Goal: Book appointment/travel/reservation

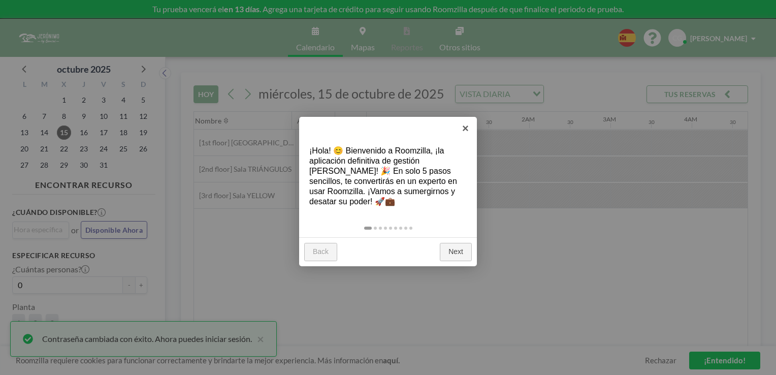
scroll to position [0, 853]
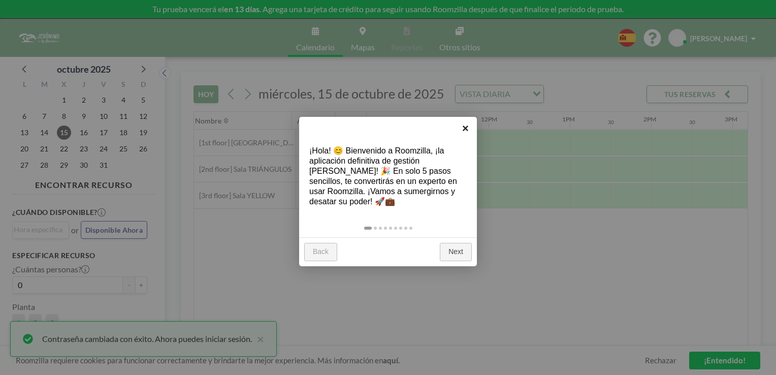
click at [462, 129] on link "×" at bounding box center [465, 128] width 23 height 23
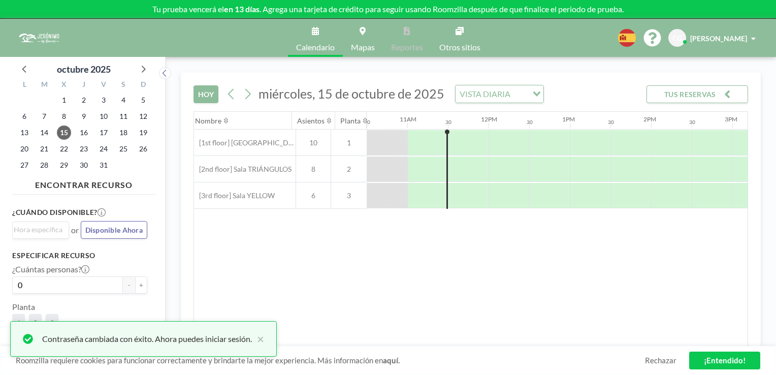
click at [718, 38] on span "[PERSON_NAME]" at bounding box center [718, 38] width 57 height 9
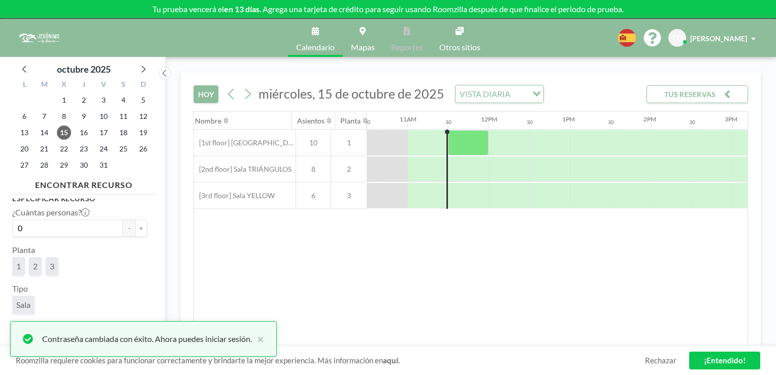
click at [37, 267] on span "2" at bounding box center [35, 266] width 5 height 10
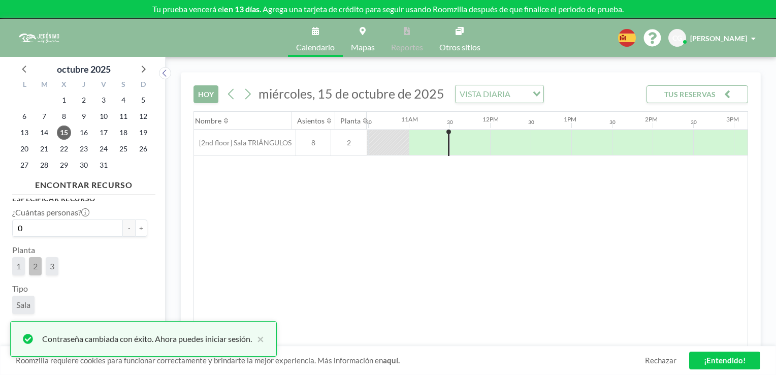
scroll to position [0, 853]
click at [500, 130] on div at bounding box center [508, 142] width 41 height 25
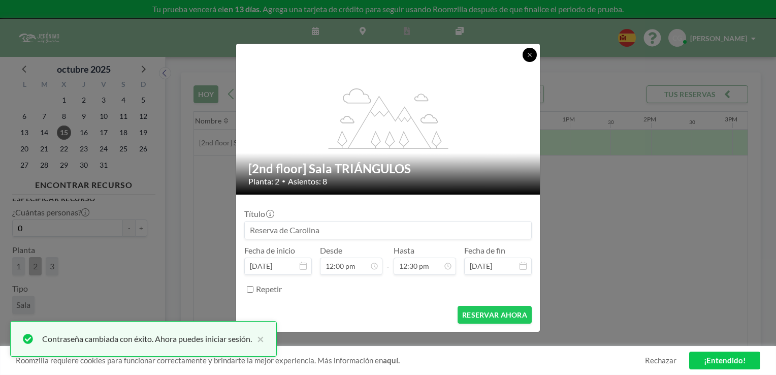
click at [525, 50] on button at bounding box center [529, 55] width 14 height 14
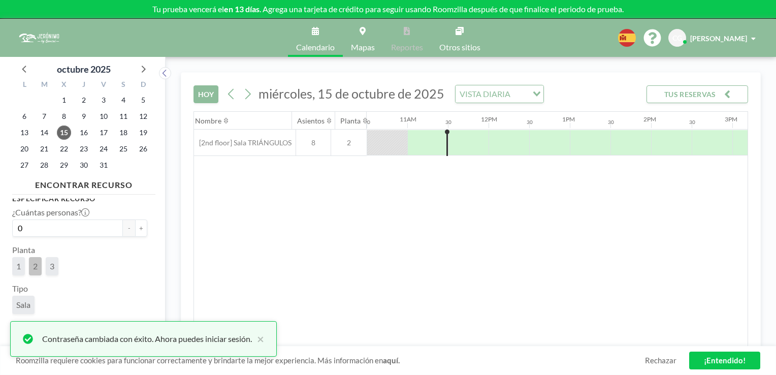
click at [20, 265] on span "1" at bounding box center [18, 266] width 5 height 10
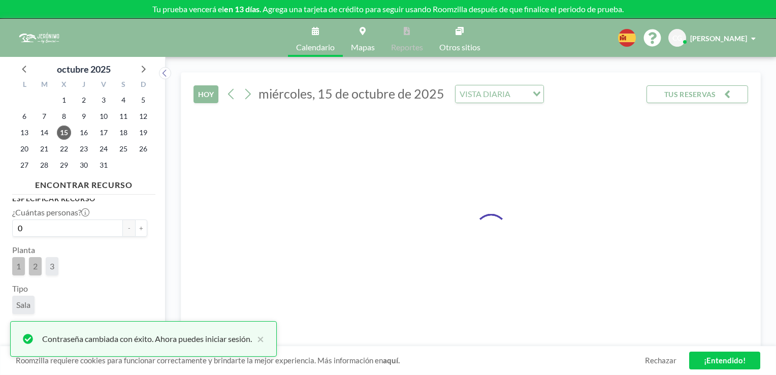
click at [53, 263] on span "3" at bounding box center [52, 266] width 5 height 10
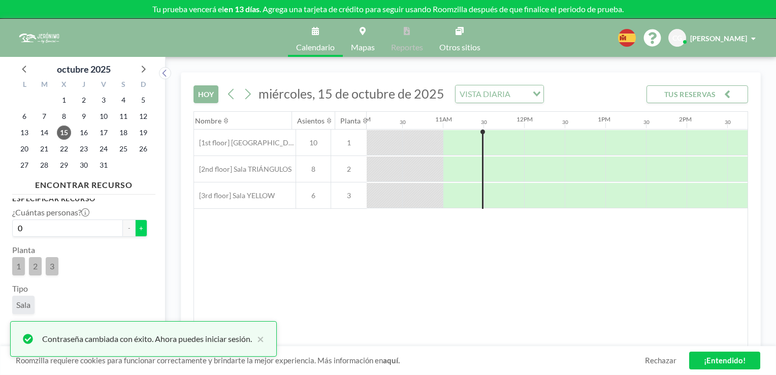
scroll to position [0, 853]
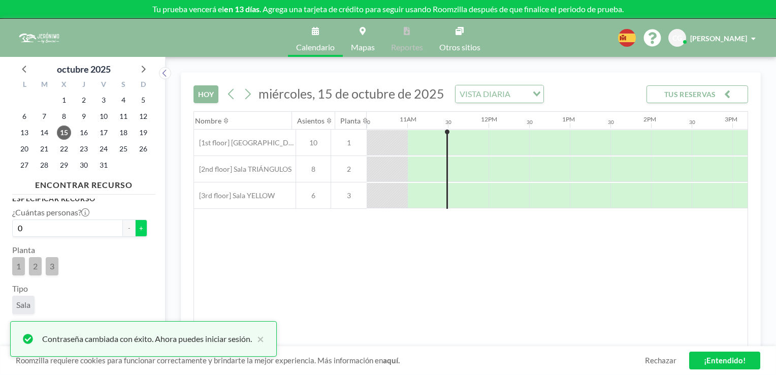
click at [138, 225] on button "+" at bounding box center [141, 227] width 12 height 17
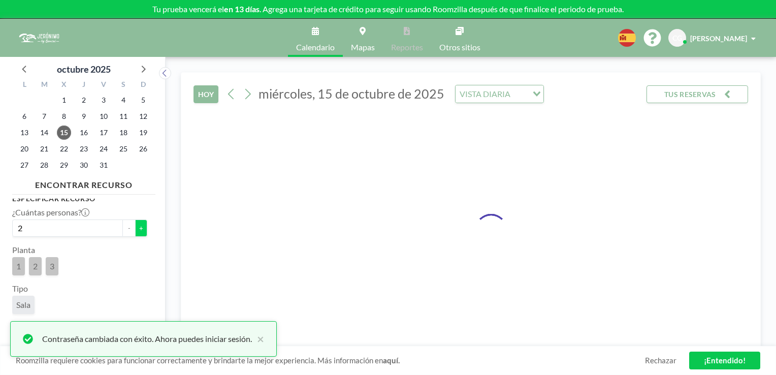
click at [138, 225] on button "+" at bounding box center [141, 227] width 12 height 17
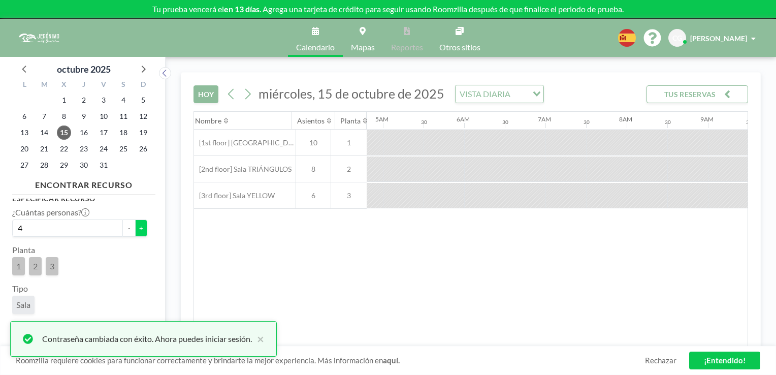
scroll to position [0, 0]
click at [138, 224] on button "+" at bounding box center [141, 227] width 12 height 17
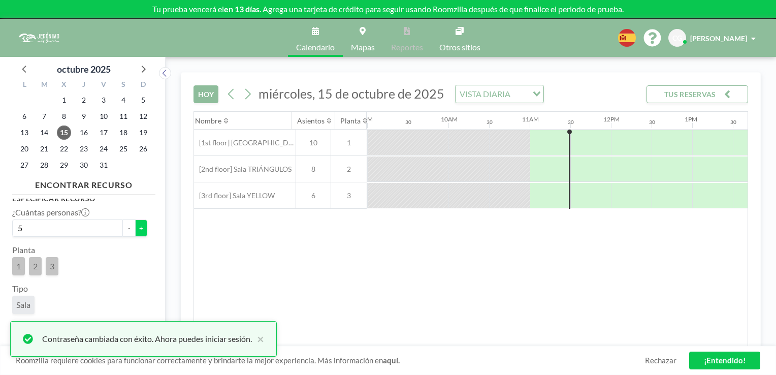
scroll to position [0, 817]
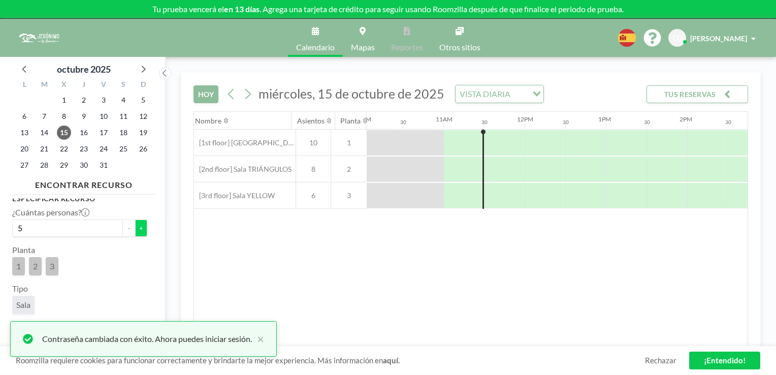
click at [138, 224] on button "+" at bounding box center [141, 227] width 12 height 17
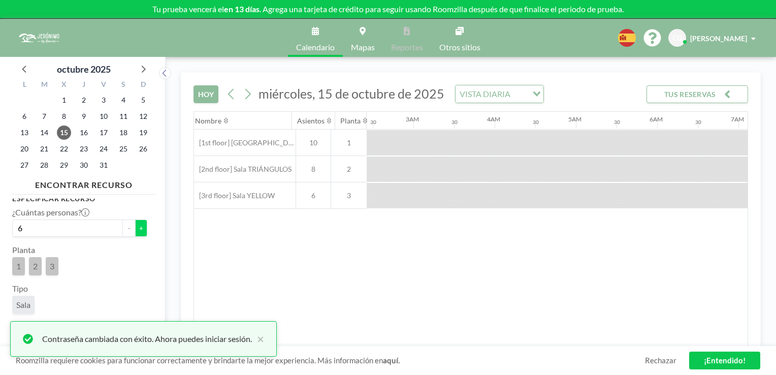
scroll to position [0, 495]
click at [138, 224] on button "+" at bounding box center [141, 227] width 12 height 17
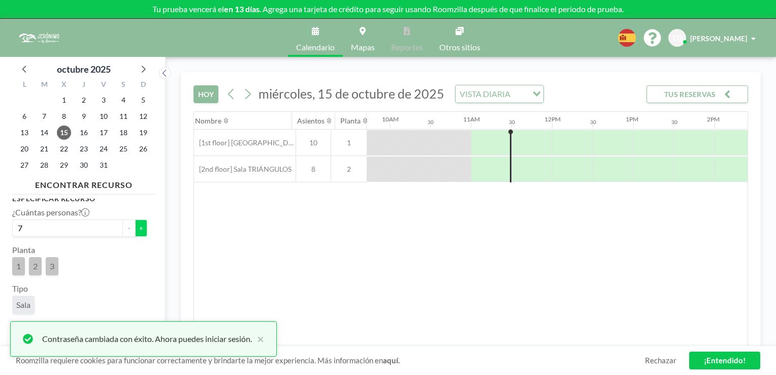
scroll to position [0, 853]
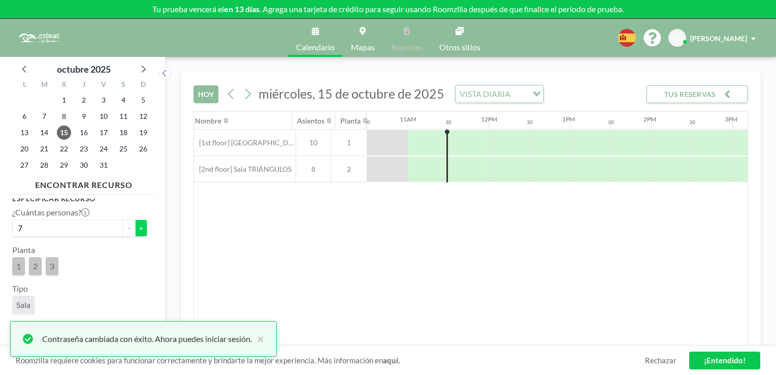
click at [135, 226] on button "+" at bounding box center [141, 227] width 12 height 17
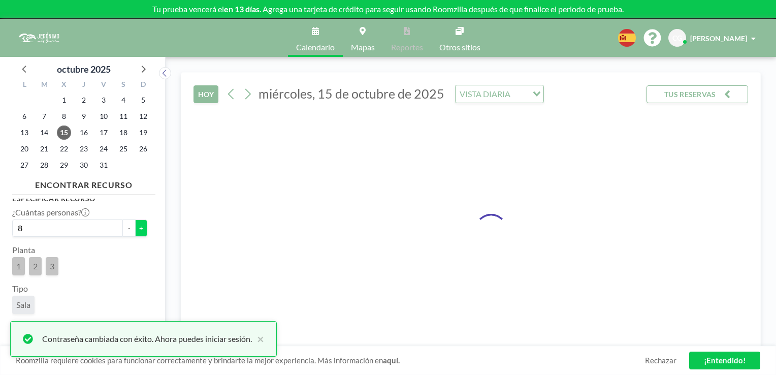
click at [135, 226] on button "+" at bounding box center [141, 227] width 12 height 17
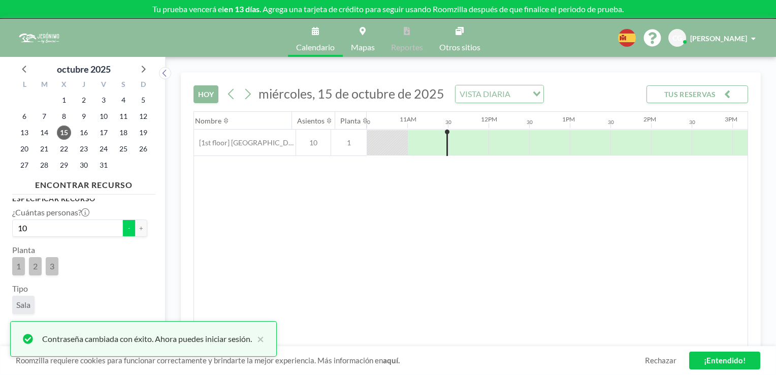
click at [127, 230] on button "-" at bounding box center [129, 227] width 12 height 17
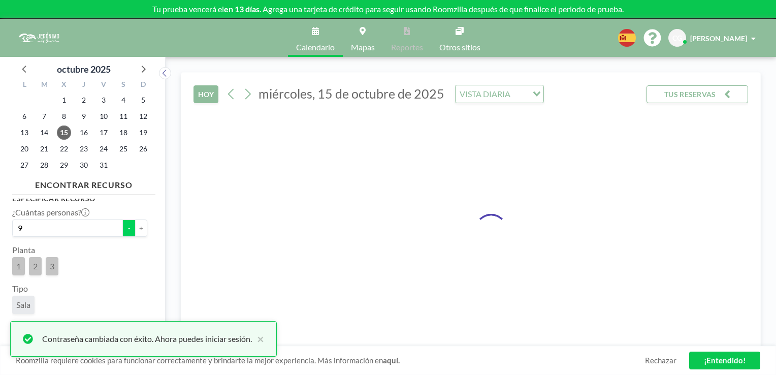
click at [127, 230] on button "-" at bounding box center [129, 227] width 12 height 17
click at [127, 228] on button "-" at bounding box center [129, 227] width 12 height 17
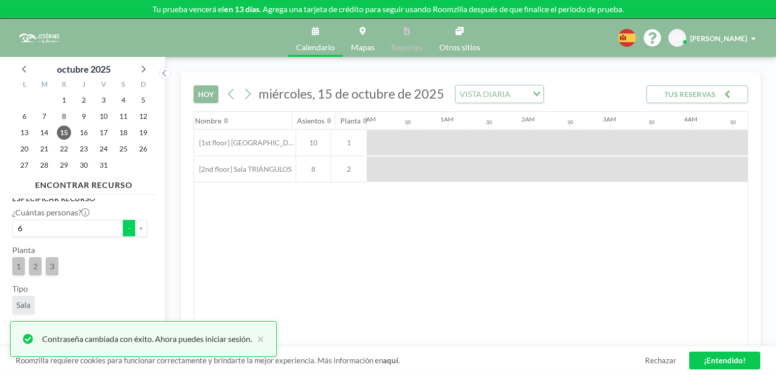
click at [127, 228] on button "-" at bounding box center [129, 227] width 12 height 17
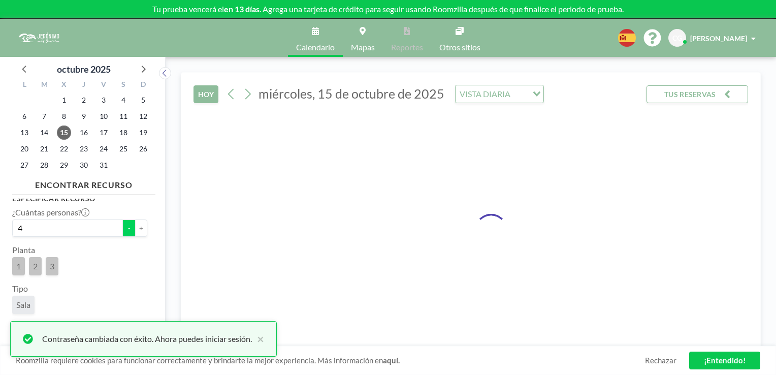
click at [127, 228] on button "-" at bounding box center [129, 227] width 12 height 17
type input "3"
